Goal: Transaction & Acquisition: Purchase product/service

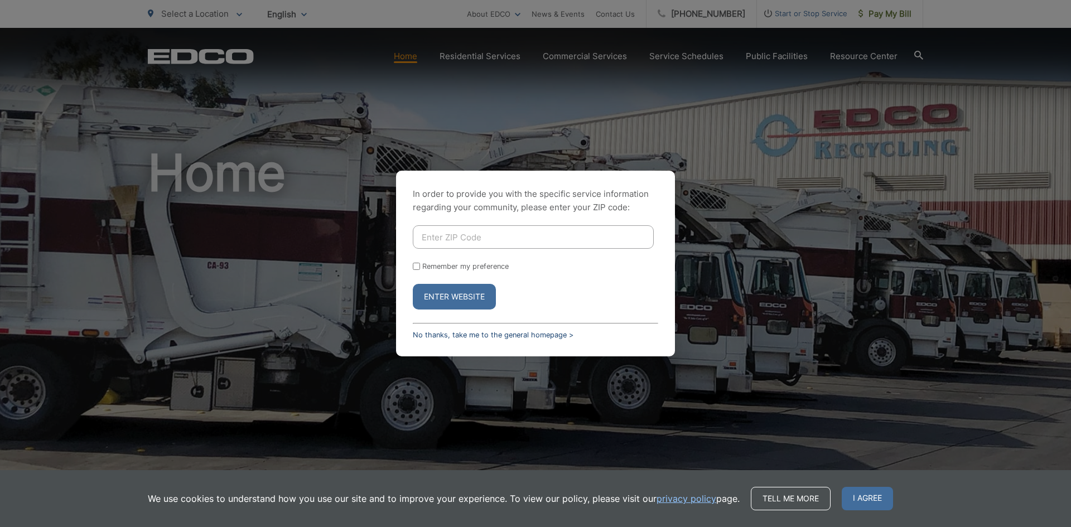
click at [530, 336] on link "No thanks, take me to the general homepage >" at bounding box center [493, 335] width 161 height 8
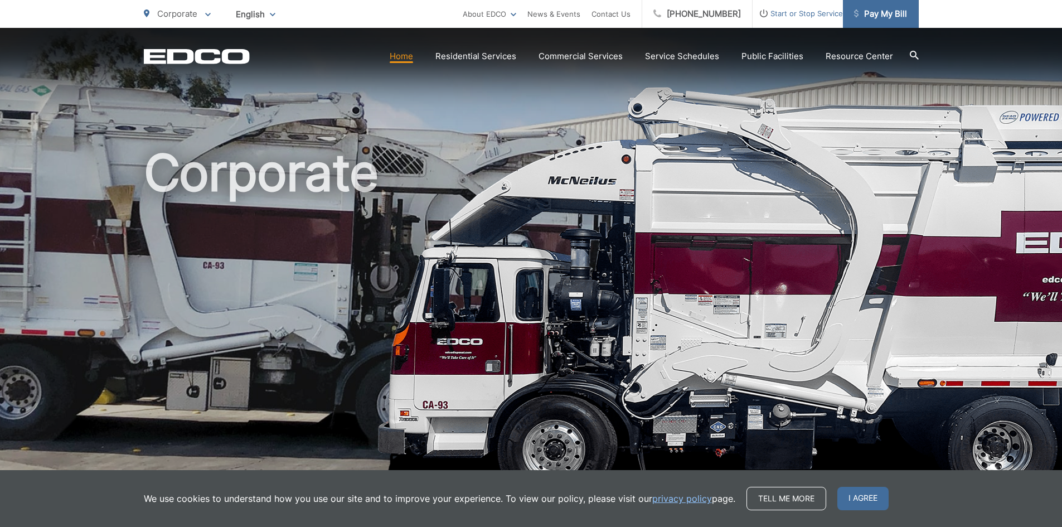
click at [886, 14] on span "Pay My Bill" at bounding box center [880, 13] width 53 height 13
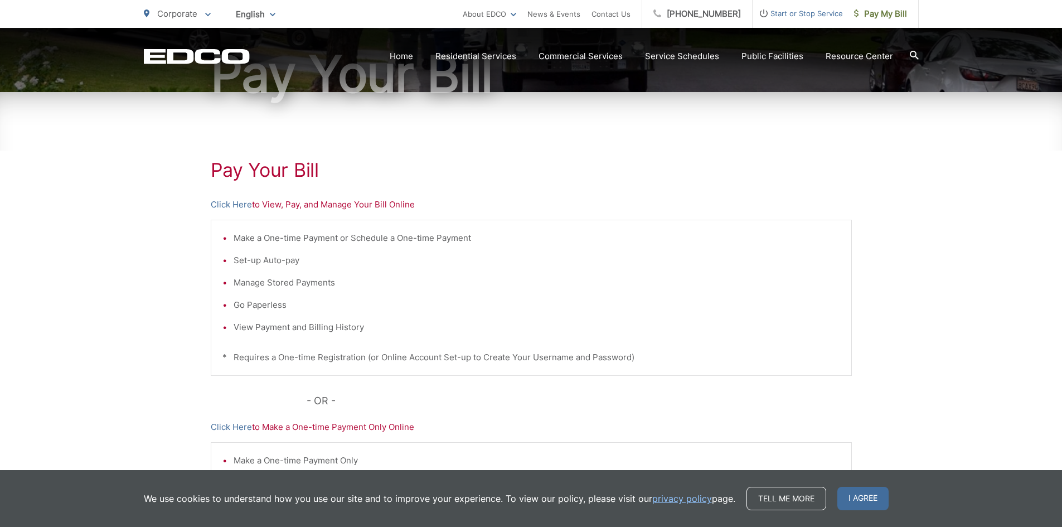
scroll to position [112, 0]
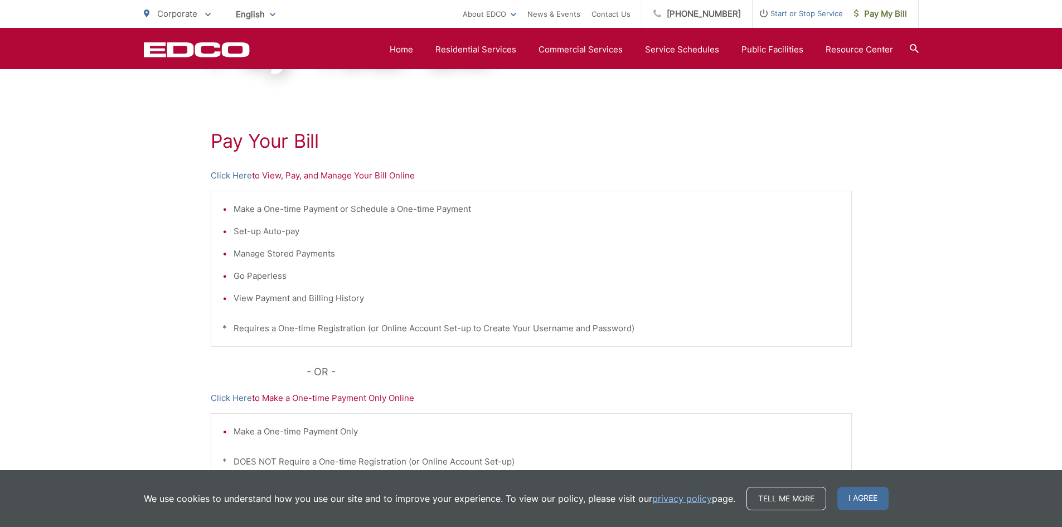
scroll to position [43, 0]
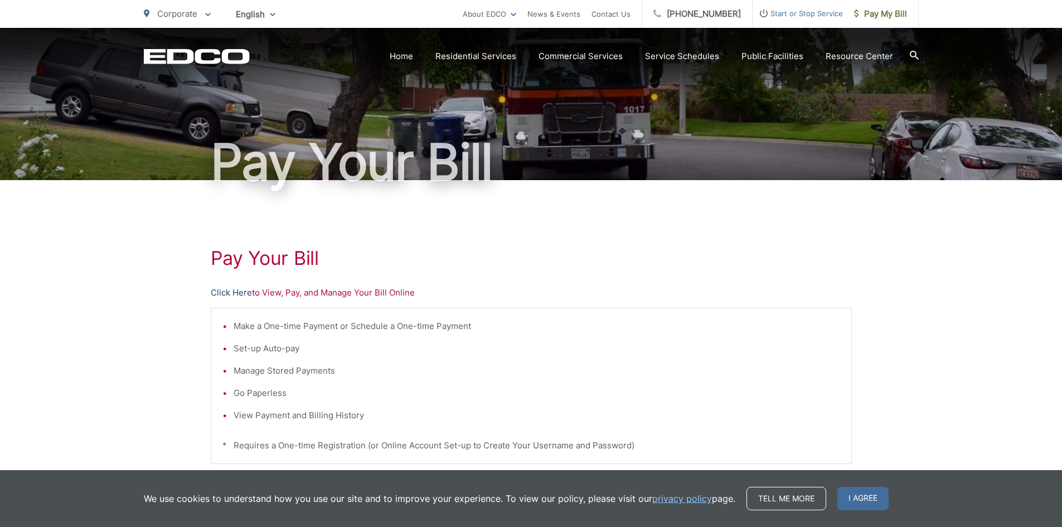
click at [230, 290] on link "Click Here" at bounding box center [231, 292] width 41 height 13
